Goal: Task Accomplishment & Management: Manage account settings

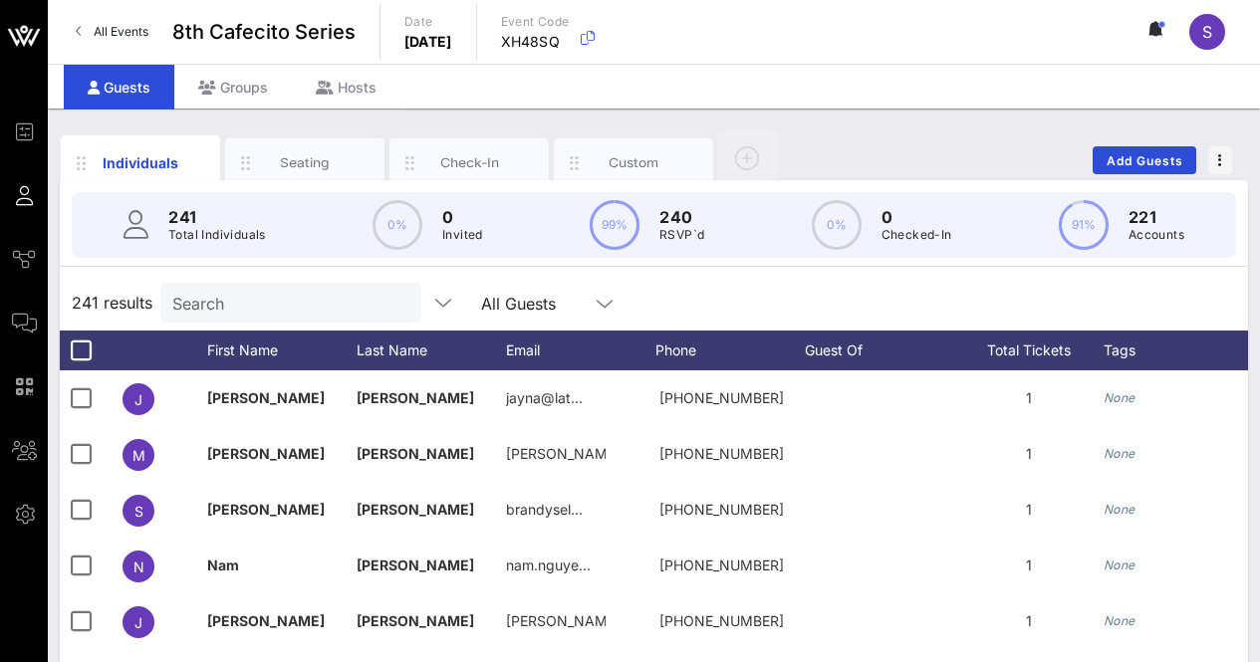
drag, startPoint x: 0, startPoint y: 0, endPoint x: 987, endPoint y: 112, distance: 993.5
click at [987, 112] on div "Individuals Seating Check-In Custom Add Guests 241 Total Individuals 0% 0 Invit…" at bounding box center [654, 549] width 1212 height 880
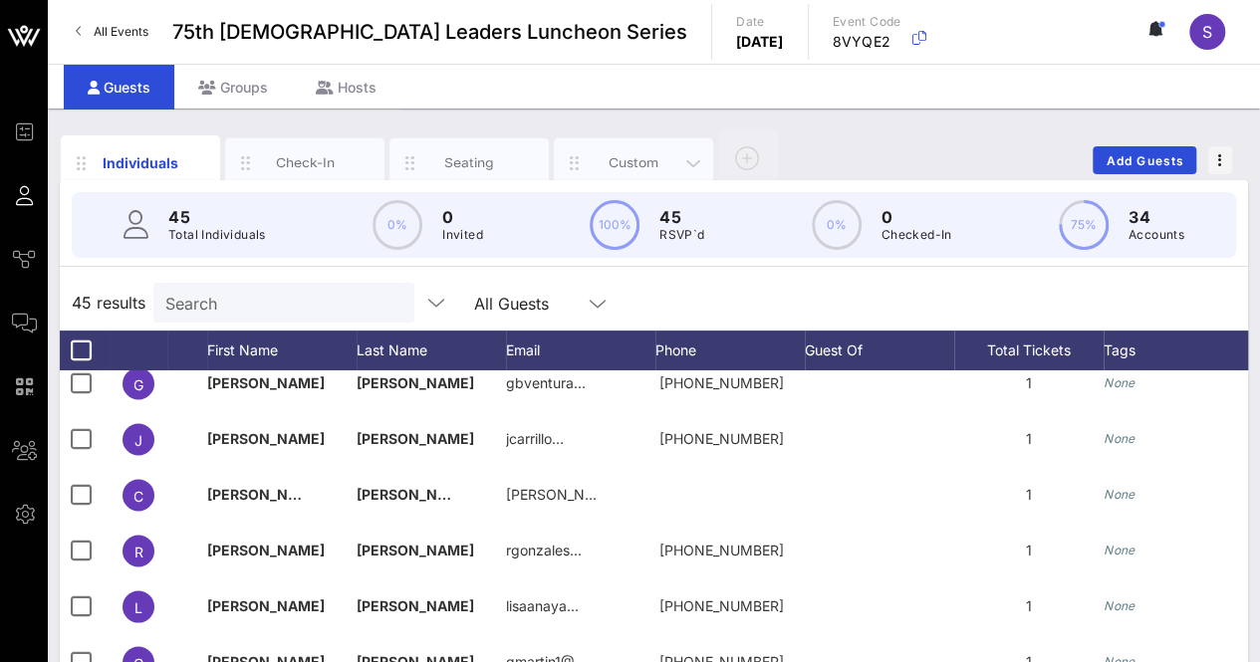
click at [621, 162] on div "Custom" at bounding box center [634, 162] width 89 height 19
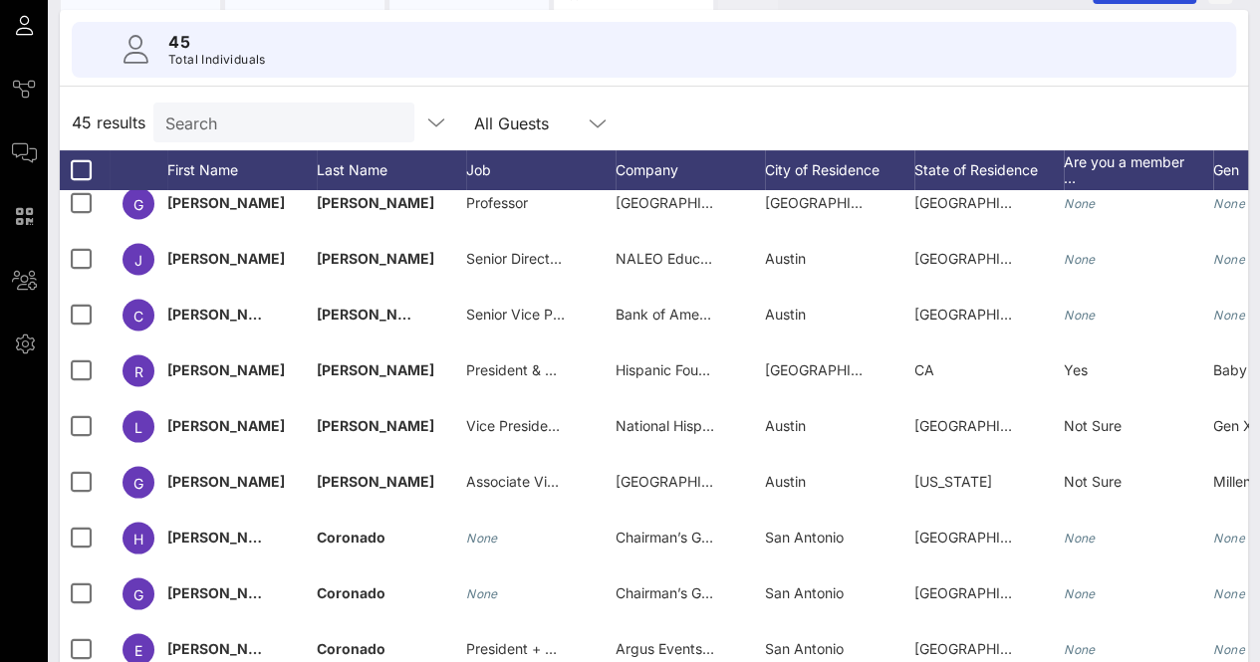
scroll to position [315, 0]
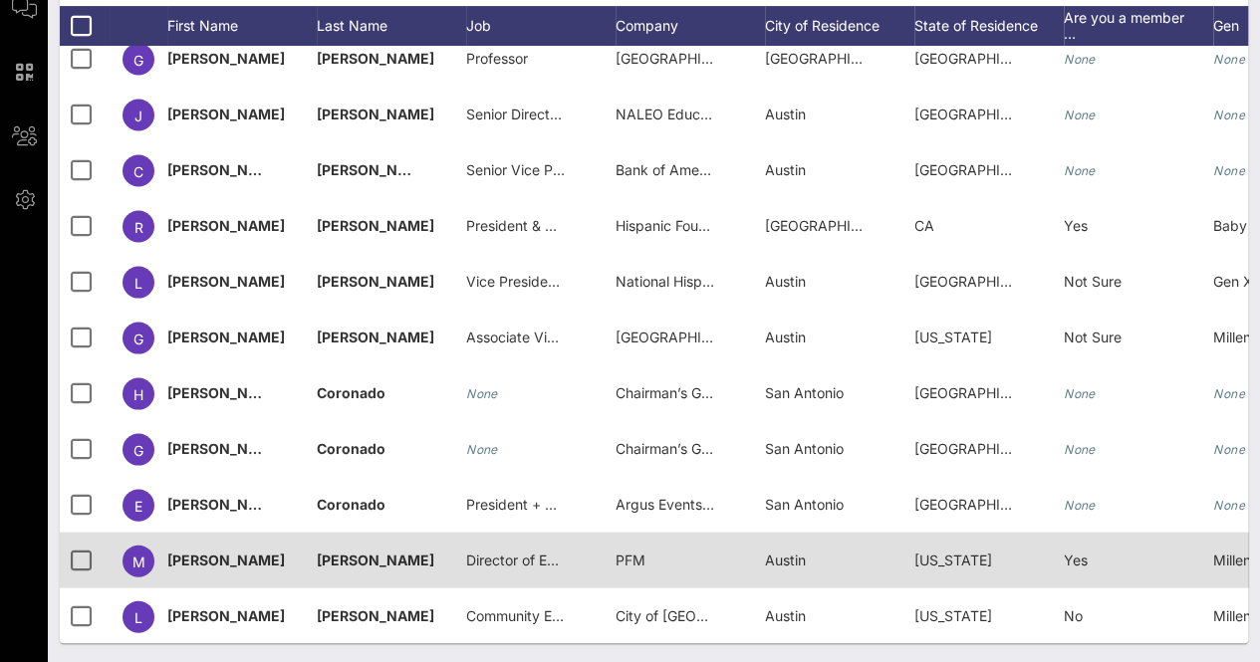
click at [532, 551] on span "Director of External Affairs and Communications" at bounding box center [622, 559] width 312 height 17
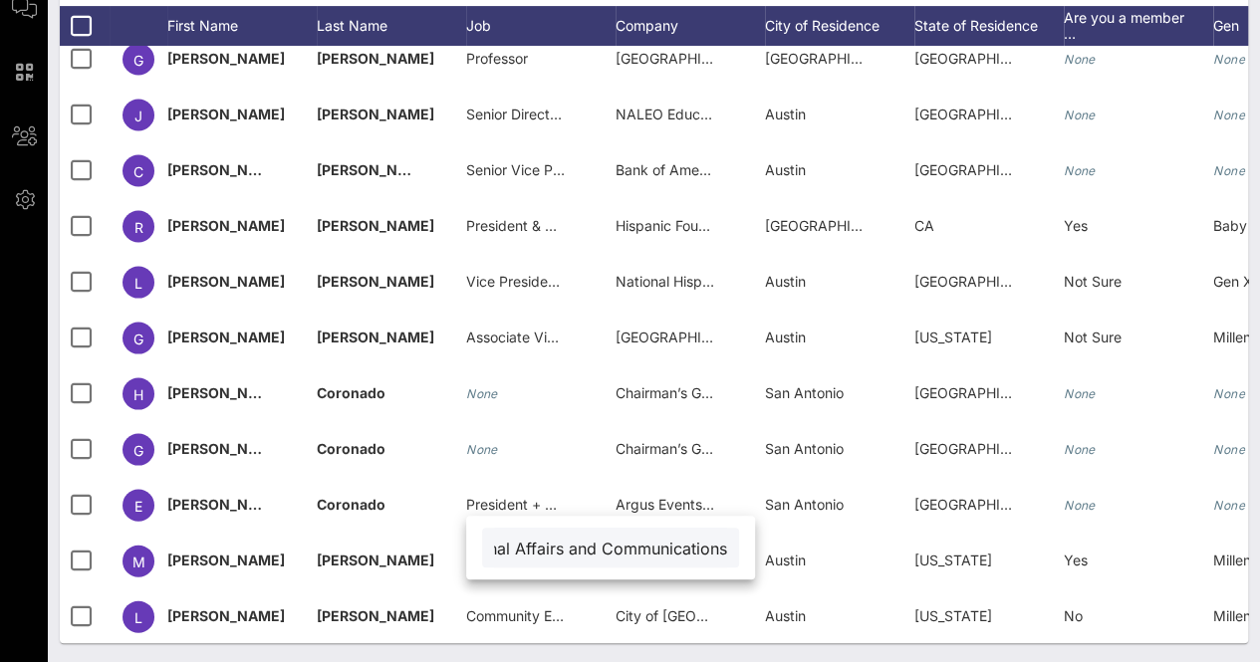
scroll to position [0, 0]
click at [910, 653] on div "Individuals Check-In Seating Custom Add Guests 45 Total Individuals 45 results …" at bounding box center [654, 229] width 1212 height 870
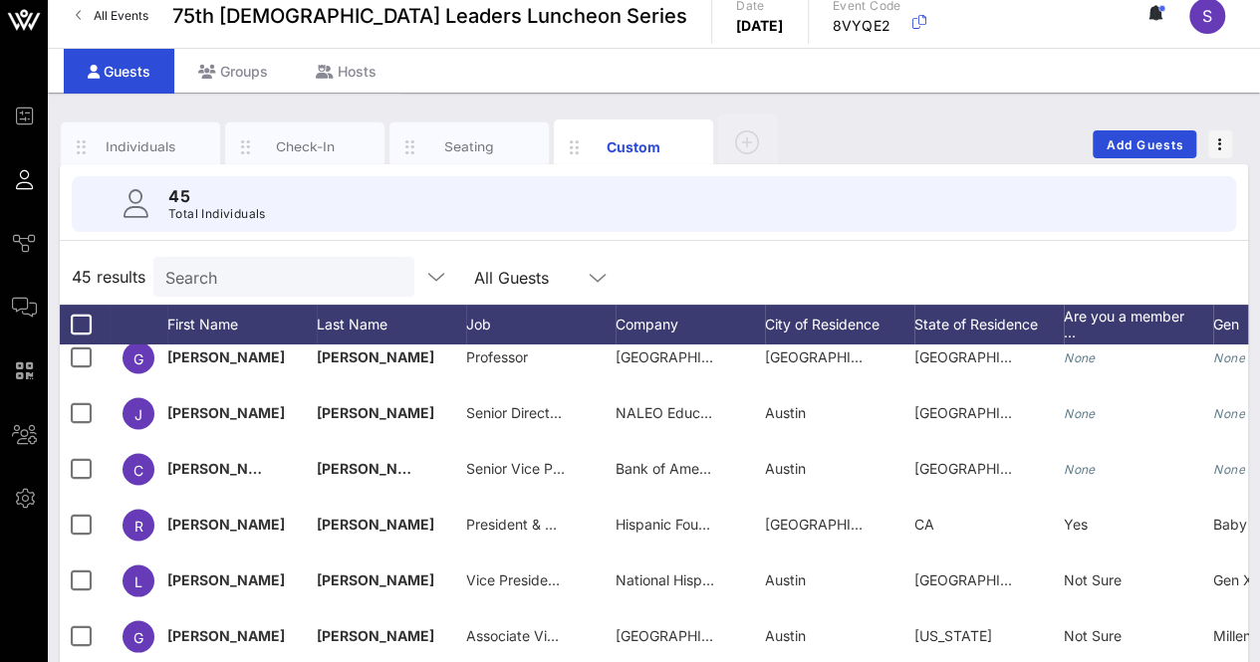
click at [121, 112] on div "Individuals Check-In Seating Custom Add Guests 45 Total Individuals 45 results …" at bounding box center [654, 528] width 1212 height 870
click at [121, 135] on div "Individuals" at bounding box center [140, 148] width 159 height 50
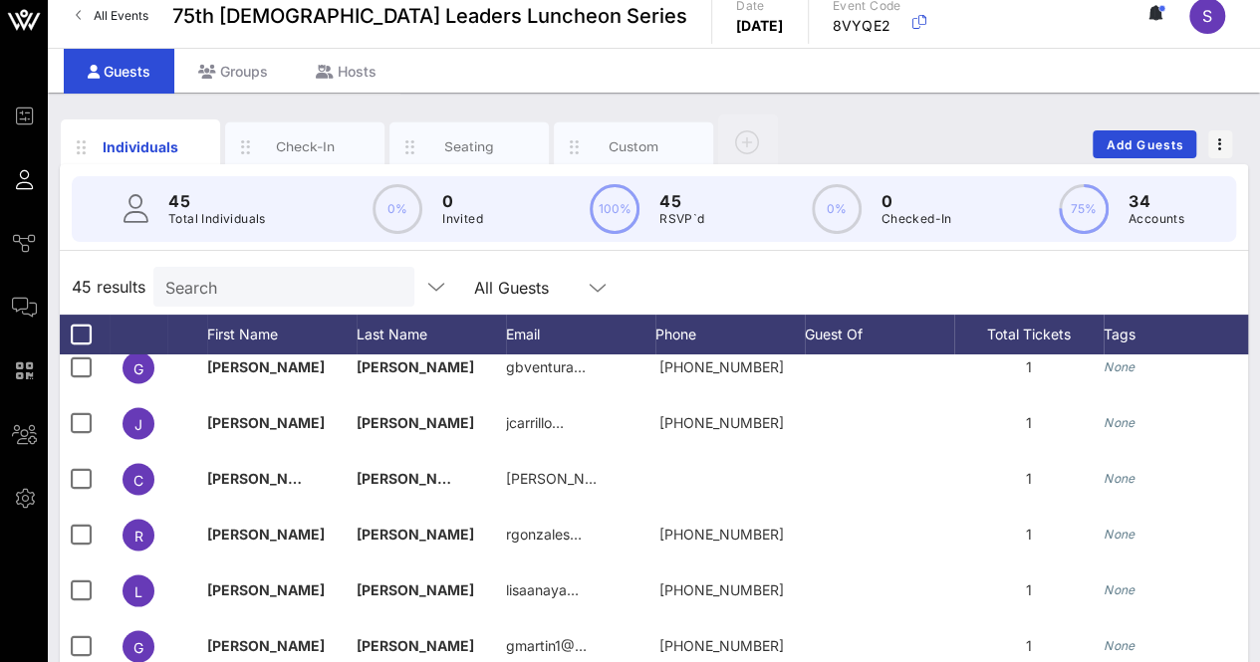
click at [928, 113] on div "Individuals Check-In Seating Custom Add Guests" at bounding box center [654, 145] width 1188 height 64
click at [934, 124] on div "Individuals Check-In Seating Custom Add Guests" at bounding box center [654, 145] width 1188 height 64
click at [865, 127] on div "Individuals Check-In Seating Custom Add Guests" at bounding box center [654, 145] width 1188 height 64
